Goal: Book appointment/travel/reservation

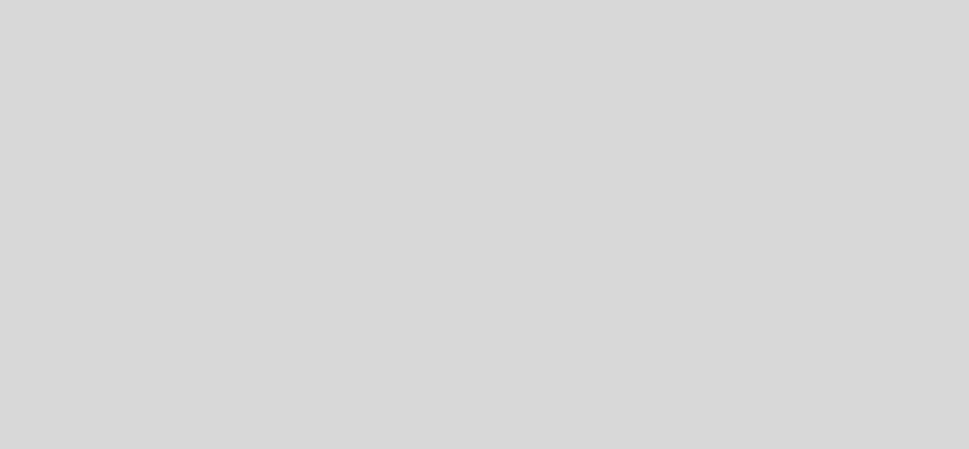
select select "es"
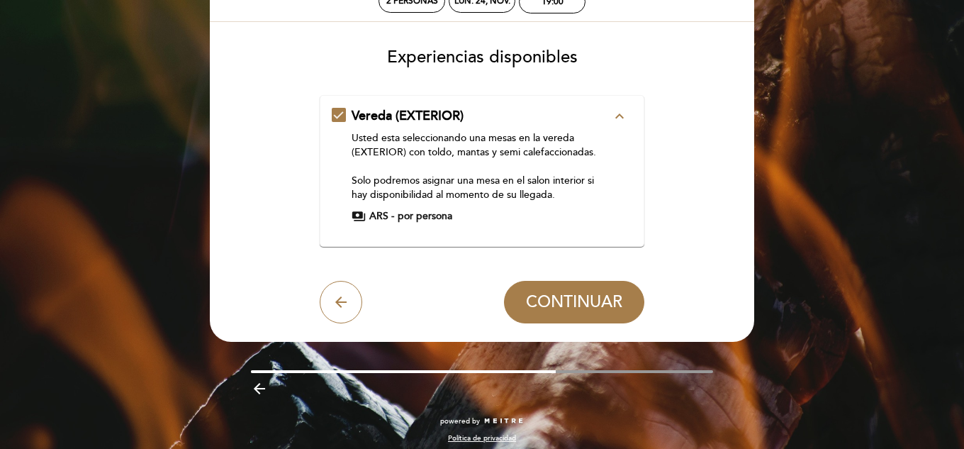
scroll to position [97, 0]
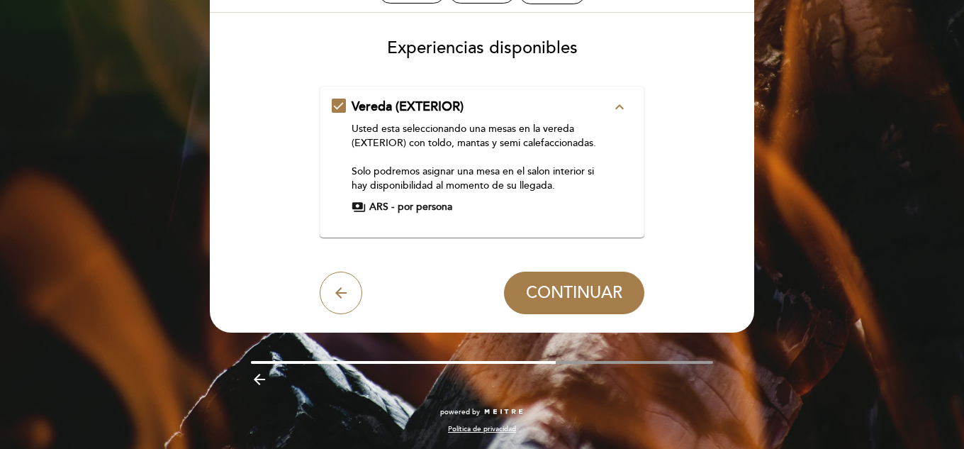
click at [419, 204] on span "por persona" at bounding box center [425, 207] width 55 height 14
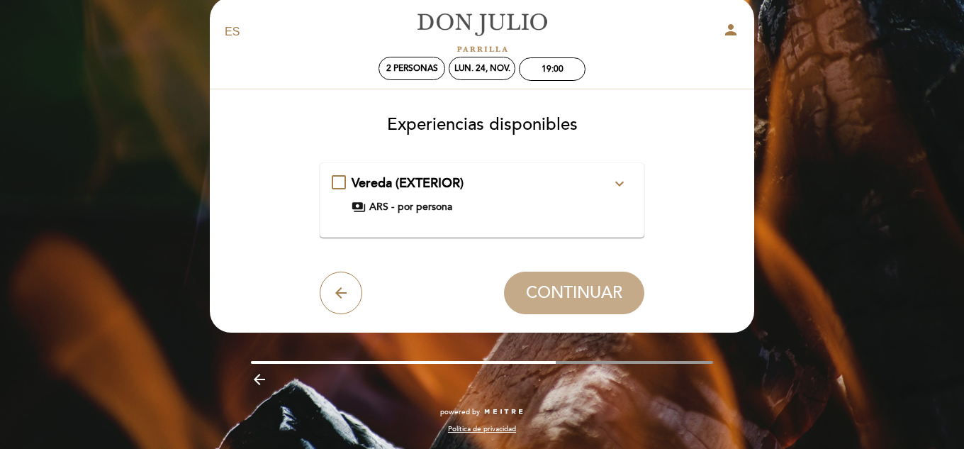
click at [419, 204] on span "por persona" at bounding box center [425, 207] width 55 height 14
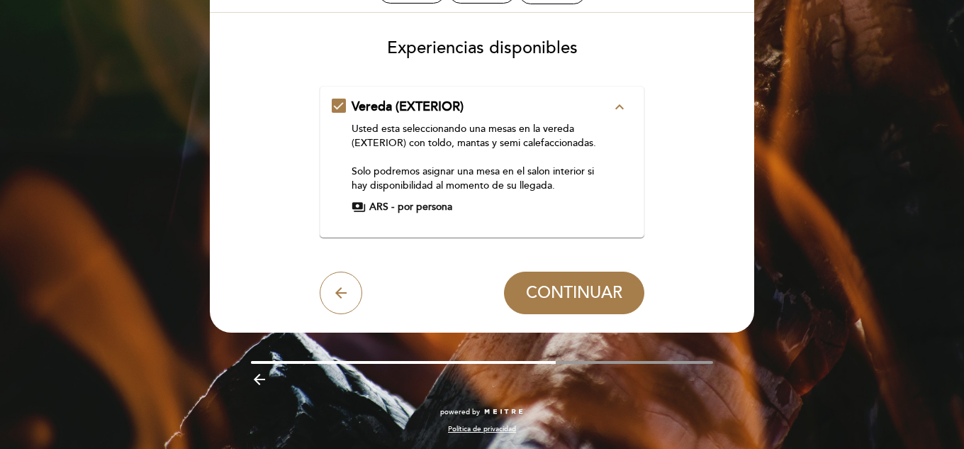
scroll to position [26, 0]
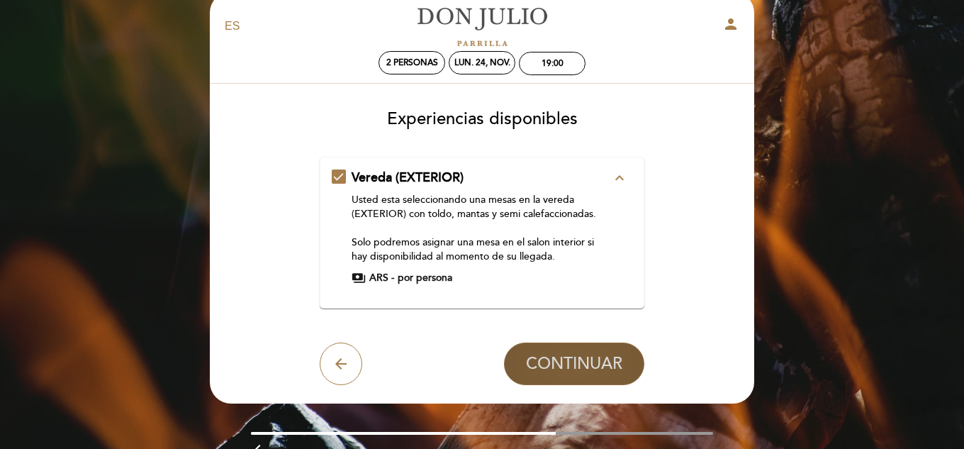
click at [576, 372] on span "CONTINUAR" at bounding box center [574, 364] width 96 height 20
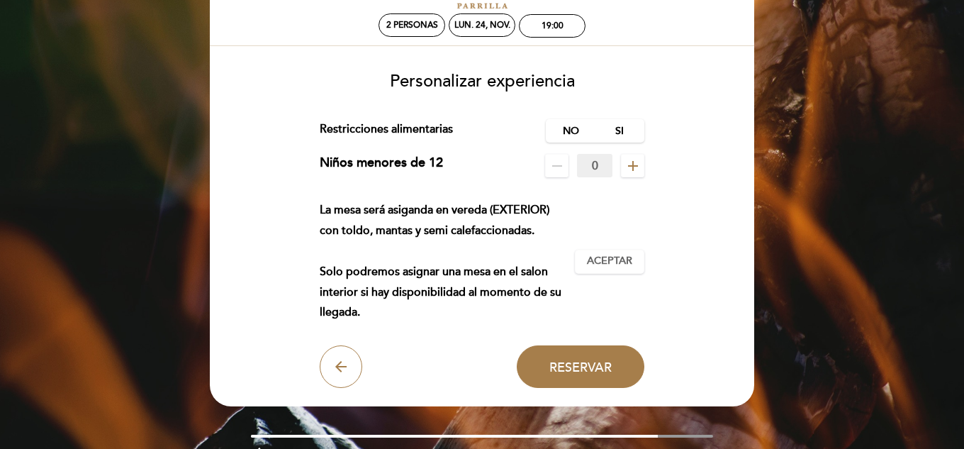
scroll to position [89, 0]
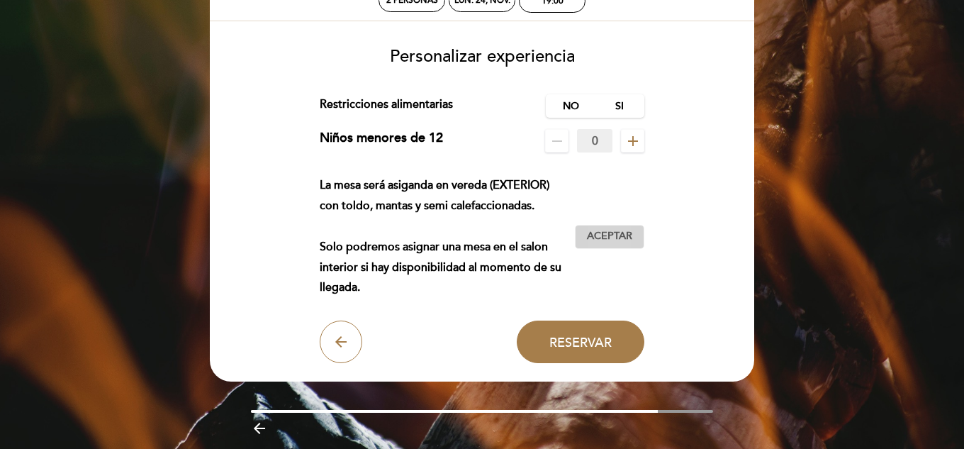
click at [608, 241] on span "Aceptar" at bounding box center [609, 236] width 45 height 15
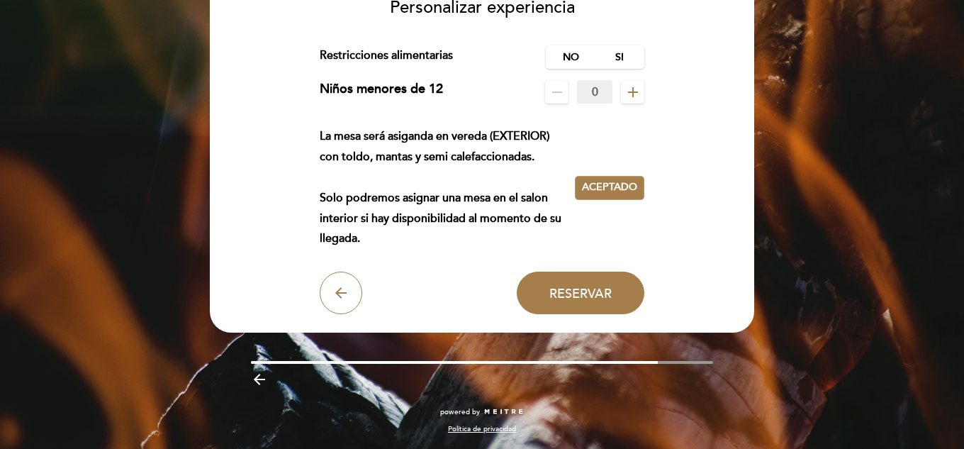
scroll to position [0, 0]
